Goal: Find specific page/section: Find specific page/section

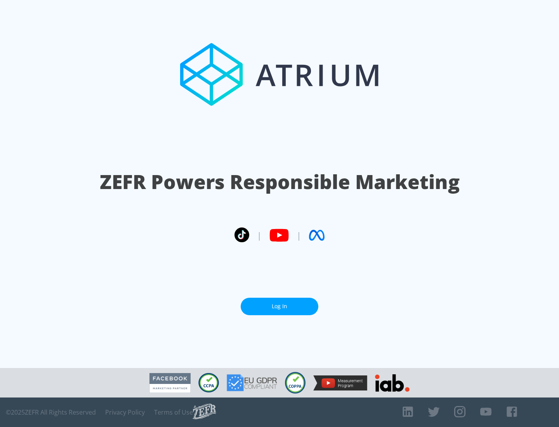
click at [280, 307] on link "Log In" at bounding box center [280, 306] width 78 height 17
